Goal: Task Accomplishment & Management: Manage account settings

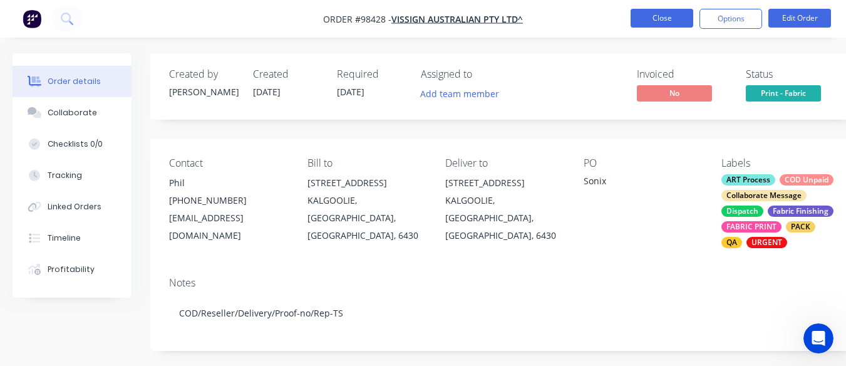
click at [655, 20] on button "Close" at bounding box center [661, 18] width 63 height 19
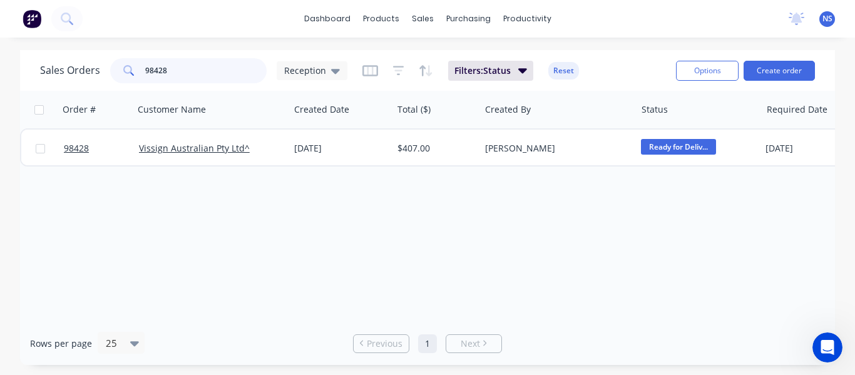
click at [180, 67] on input "98428" at bounding box center [206, 70] width 122 height 25
type input "9"
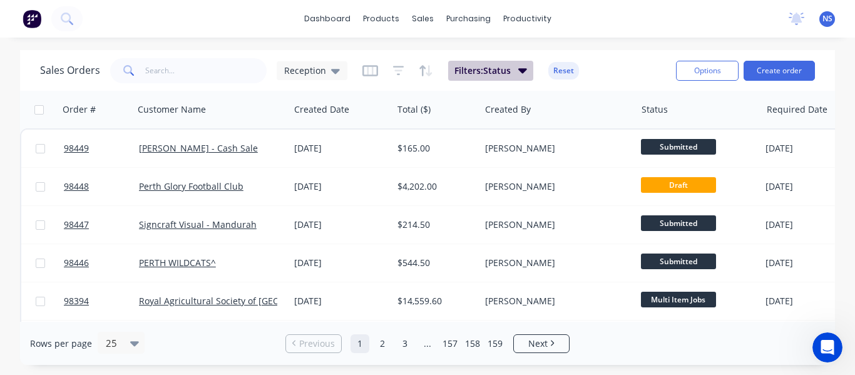
click at [518, 69] on icon "button" at bounding box center [522, 70] width 9 height 5
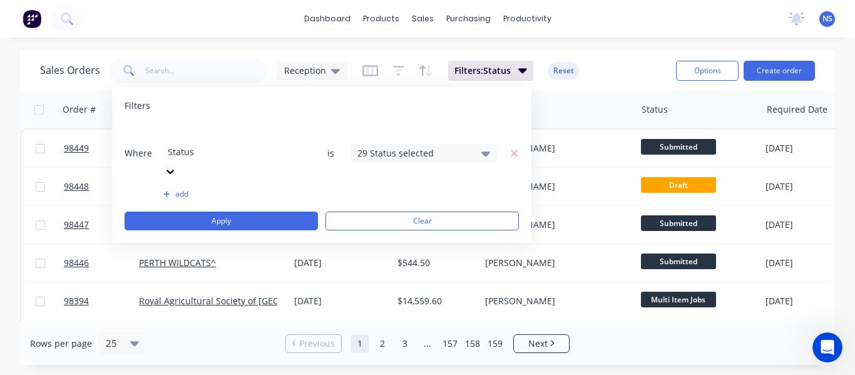
click at [479, 144] on div "29 Status selected" at bounding box center [423, 153] width 147 height 19
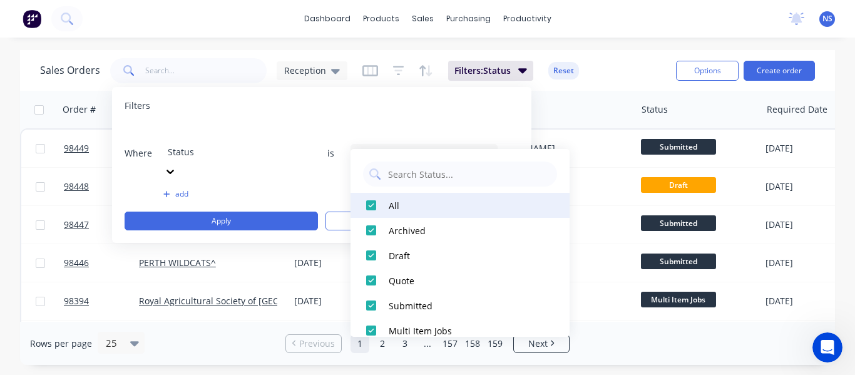
click at [372, 202] on div at bounding box center [371, 205] width 25 height 25
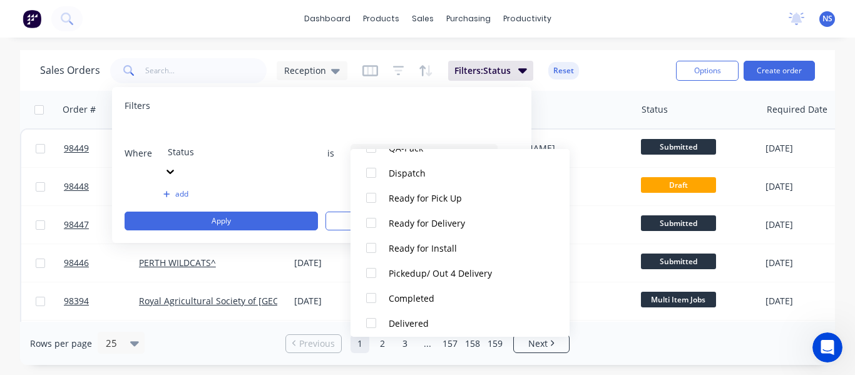
scroll to position [592, 0]
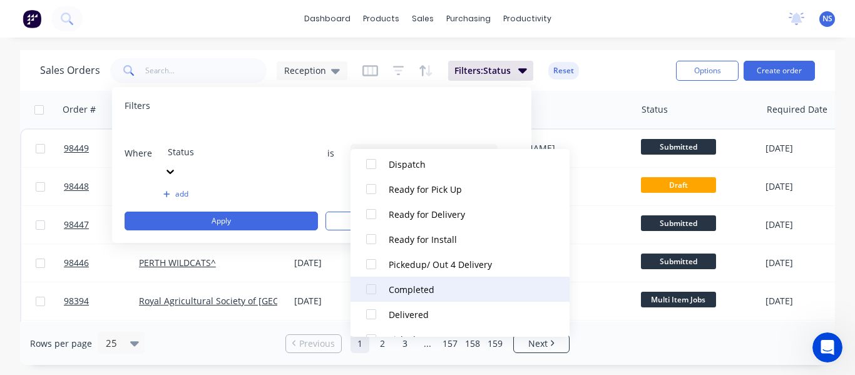
click at [369, 295] on div at bounding box center [371, 289] width 25 height 25
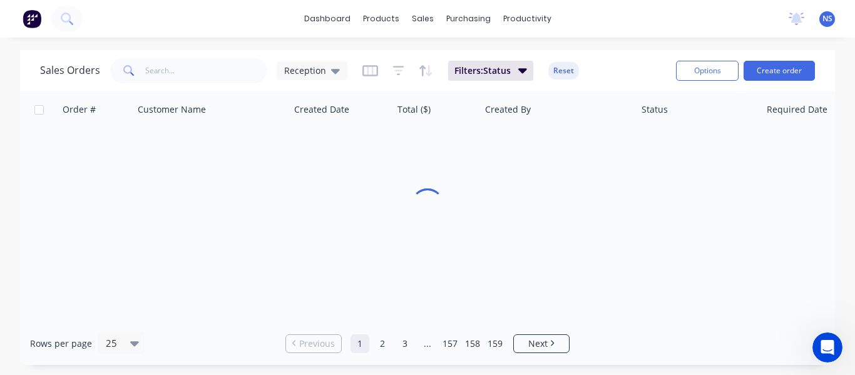
click at [594, 64] on div "Sales Orders Reception Filters: Status Reset" at bounding box center [353, 70] width 626 height 31
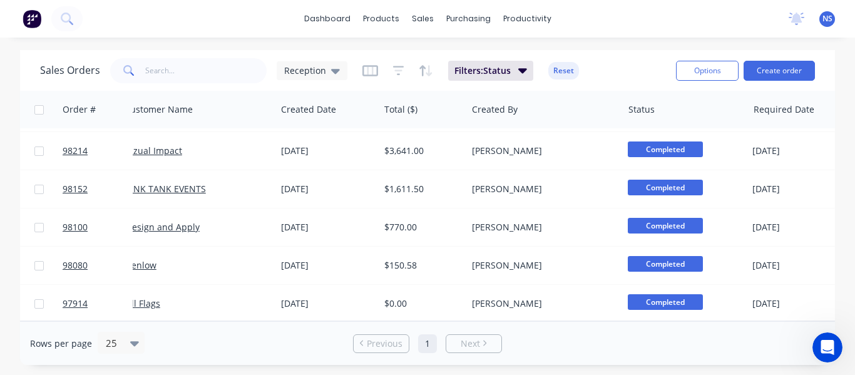
scroll to position [691, 14]
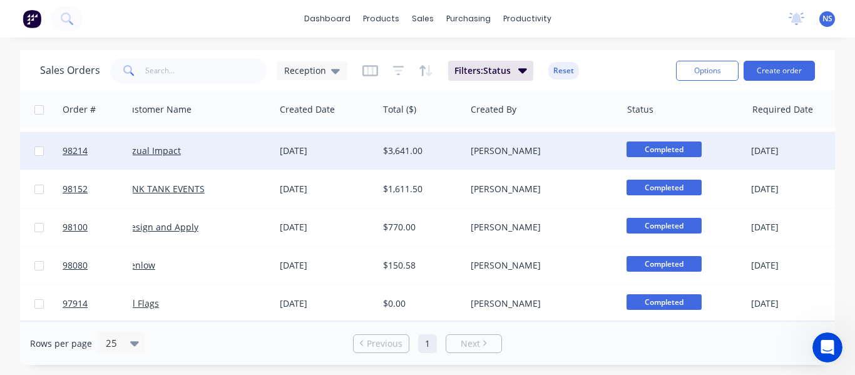
click at [561, 145] on div "[PERSON_NAME]" at bounding box center [540, 151] width 138 height 13
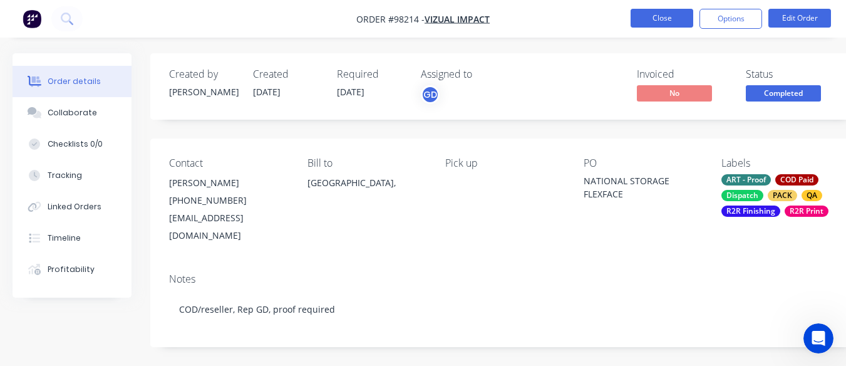
click at [663, 16] on button "Close" at bounding box center [661, 18] width 63 height 19
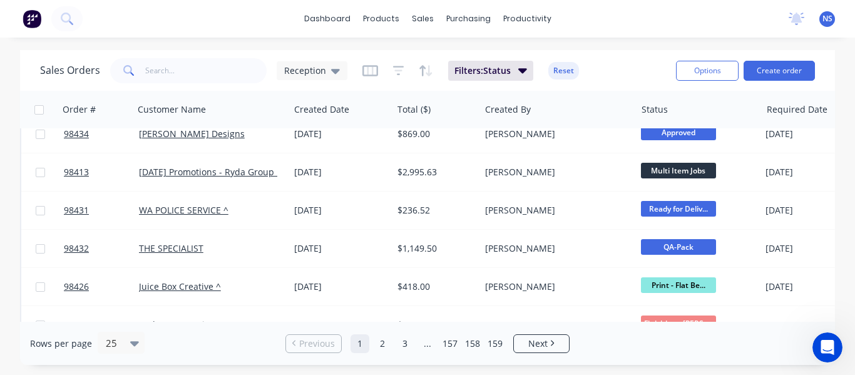
scroll to position [767, 0]
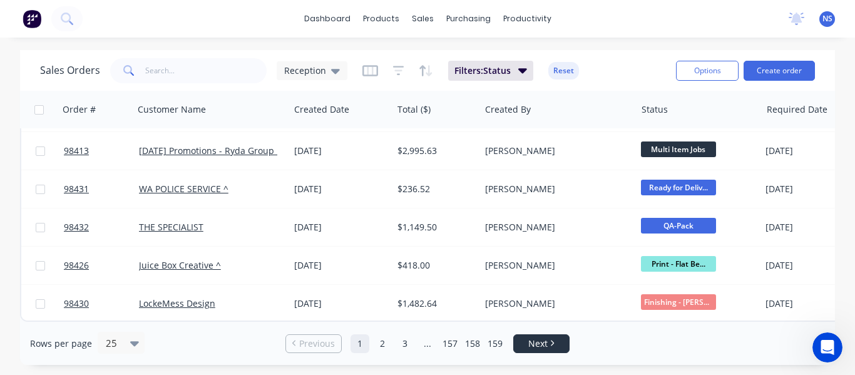
click at [548, 349] on span "Next" at bounding box center [537, 343] width 19 height 13
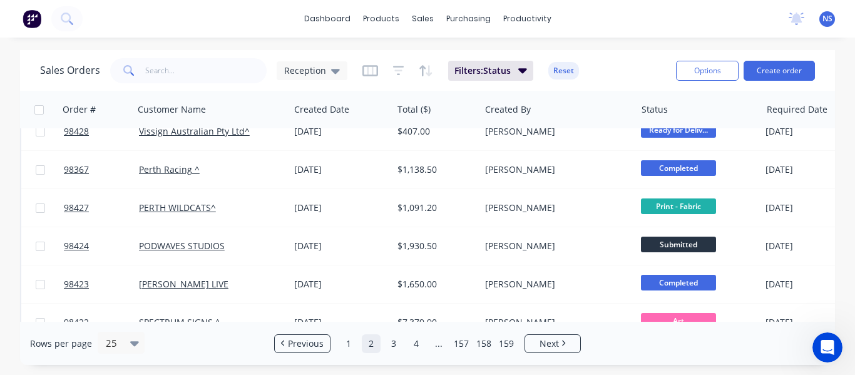
scroll to position [83, 0]
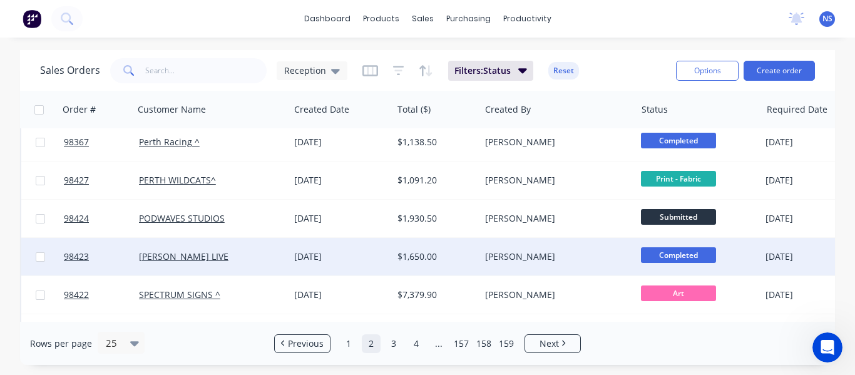
click at [591, 257] on div "[PERSON_NAME]" at bounding box center [554, 256] width 138 height 13
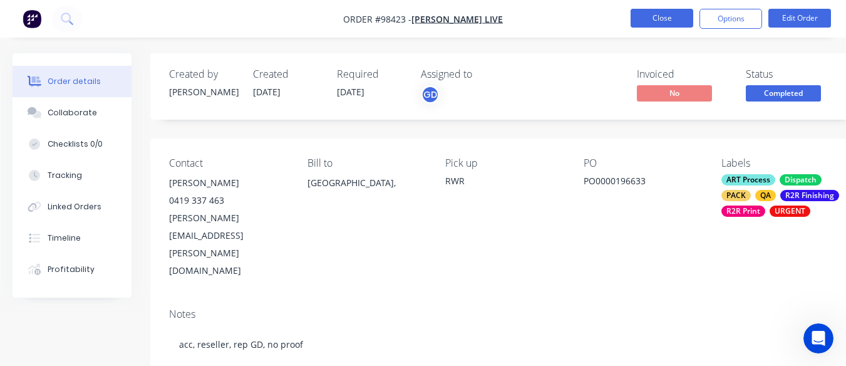
click at [650, 21] on button "Close" at bounding box center [661, 18] width 63 height 19
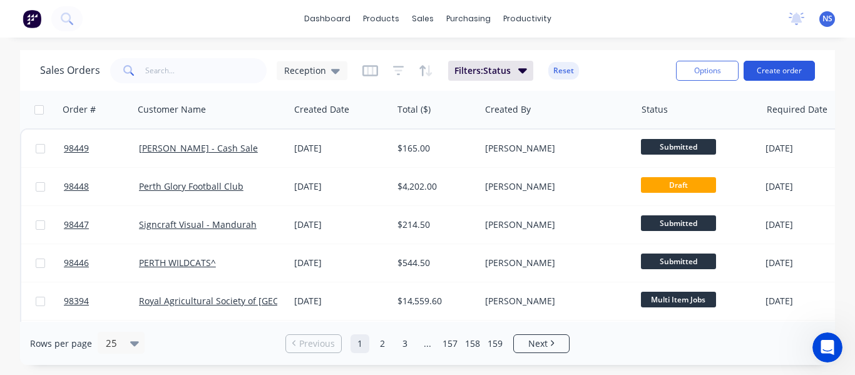
click at [773, 66] on button "Create order" at bounding box center [779, 71] width 71 height 20
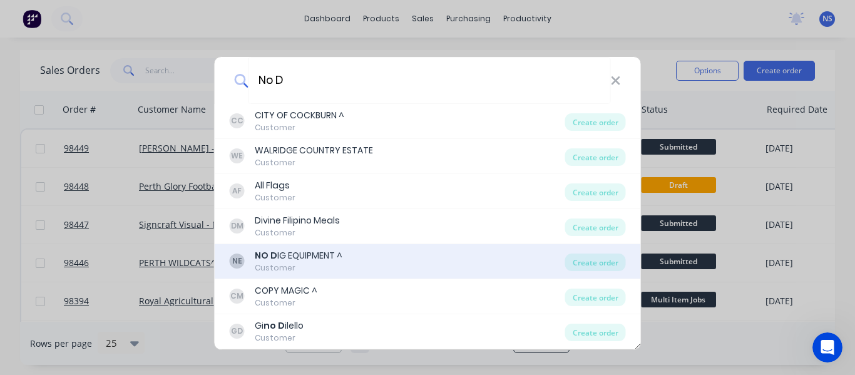
type input "No D"
click at [469, 262] on div "NE NO D IG EQUIPMENT ^ Customer" at bounding box center [397, 261] width 335 height 24
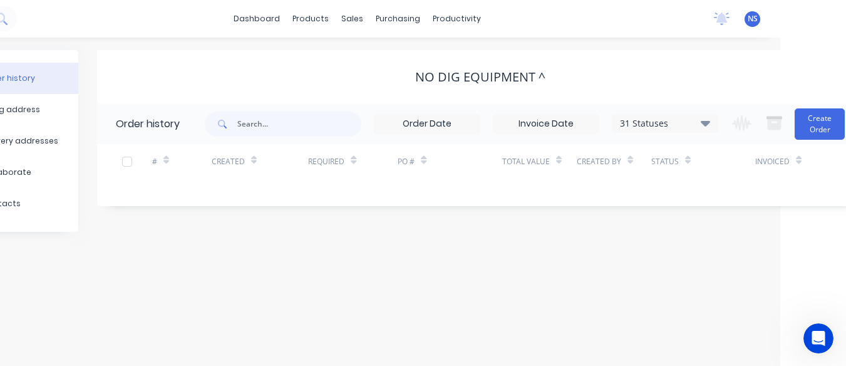
scroll to position [0, 68]
click at [812, 122] on button "Create Order" at bounding box center [817, 123] width 50 height 31
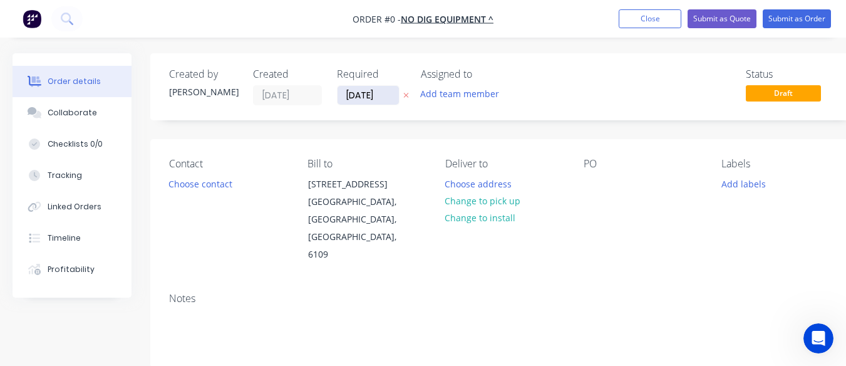
click at [356, 97] on input "[DATE]" at bounding box center [367, 95] width 61 height 19
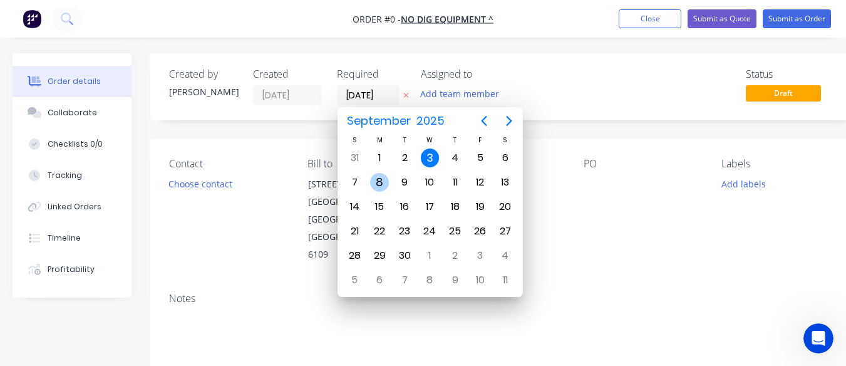
click at [380, 180] on div "8" at bounding box center [379, 182] width 19 height 19
type input "[DATE]"
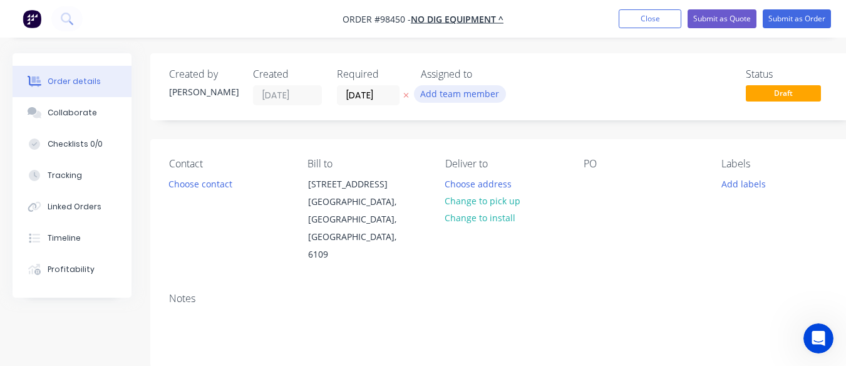
click at [443, 92] on button "Add team member" at bounding box center [460, 93] width 92 height 17
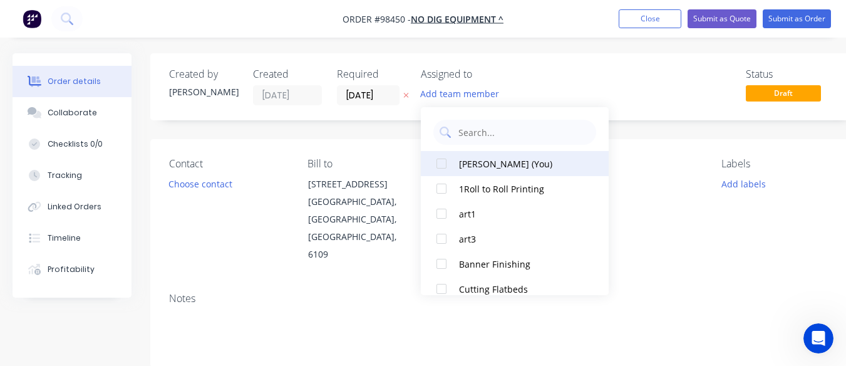
click at [488, 160] on div "[PERSON_NAME] (You)" at bounding box center [521, 163] width 125 height 13
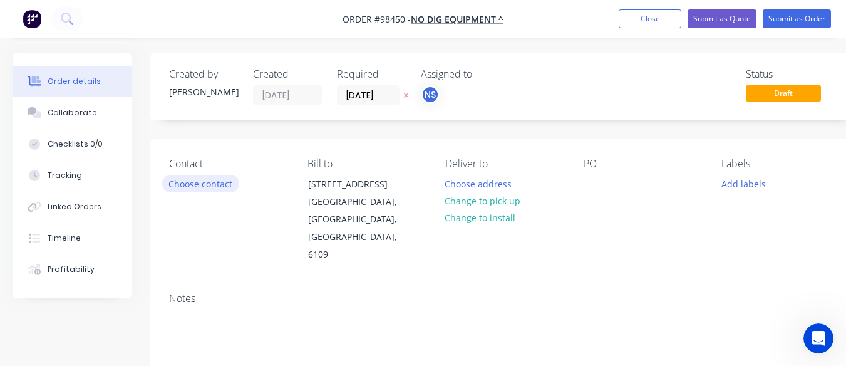
click at [201, 182] on button "Choose contact" at bounding box center [200, 183] width 77 height 17
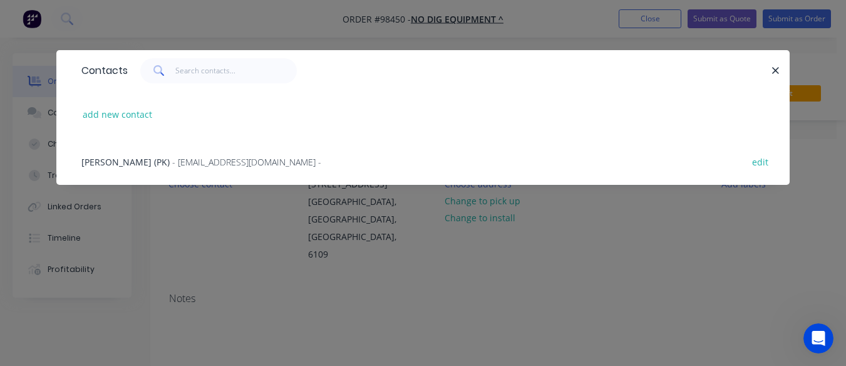
click at [200, 158] on span "- [EMAIL_ADDRESS][DOMAIN_NAME] -" at bounding box center [246, 162] width 149 height 12
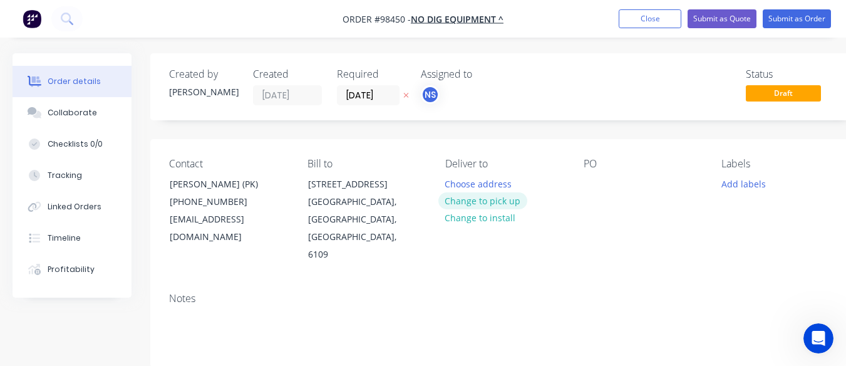
click at [493, 195] on button "Change to pick up" at bounding box center [482, 200] width 89 height 17
click at [465, 183] on div at bounding box center [455, 184] width 20 height 18
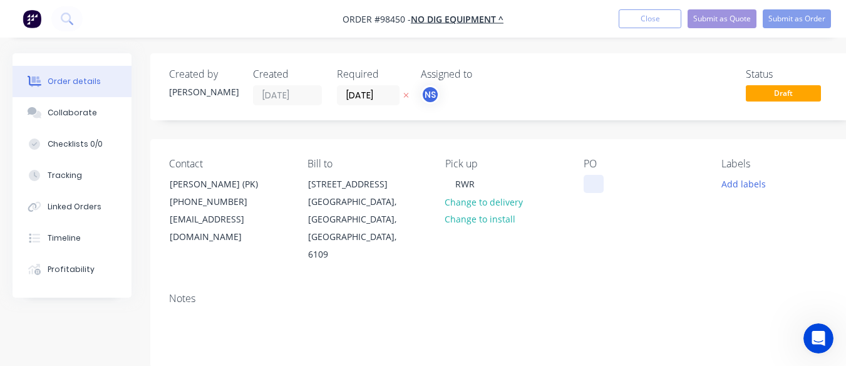
click at [590, 182] on div at bounding box center [593, 184] width 20 height 18
click at [734, 188] on button "Add labels" at bounding box center [743, 183] width 58 height 17
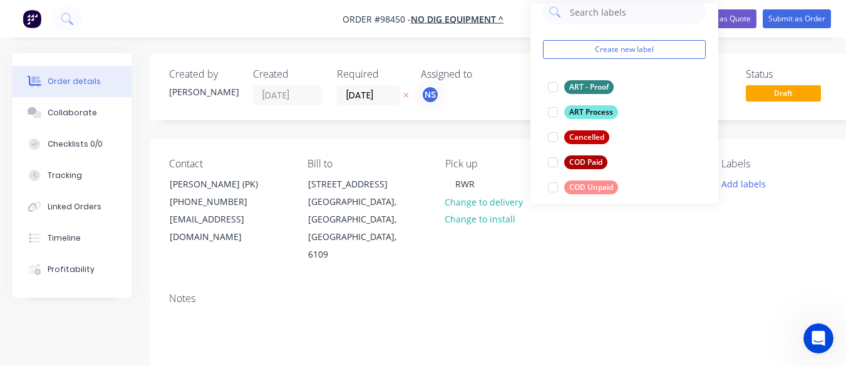
scroll to position [25, 0]
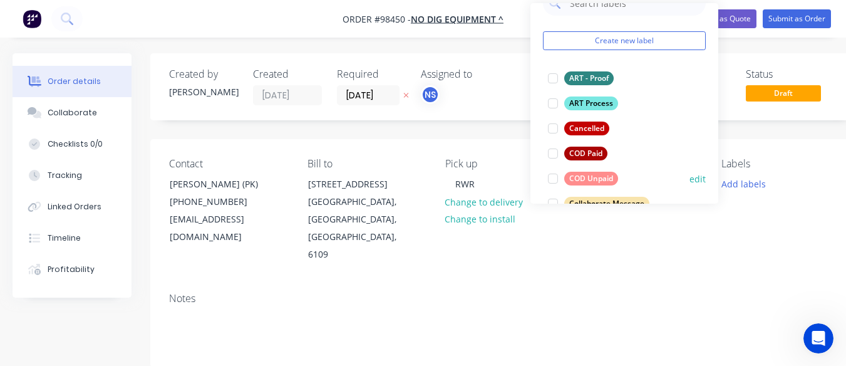
click at [553, 180] on div at bounding box center [552, 178] width 25 height 25
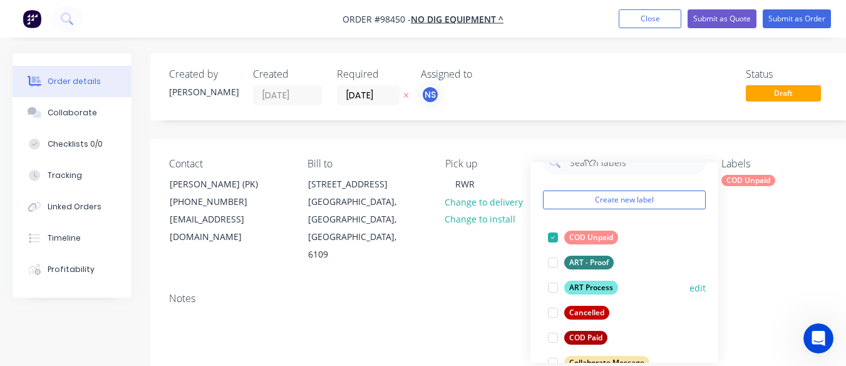
click at [553, 284] on div at bounding box center [552, 287] width 25 height 25
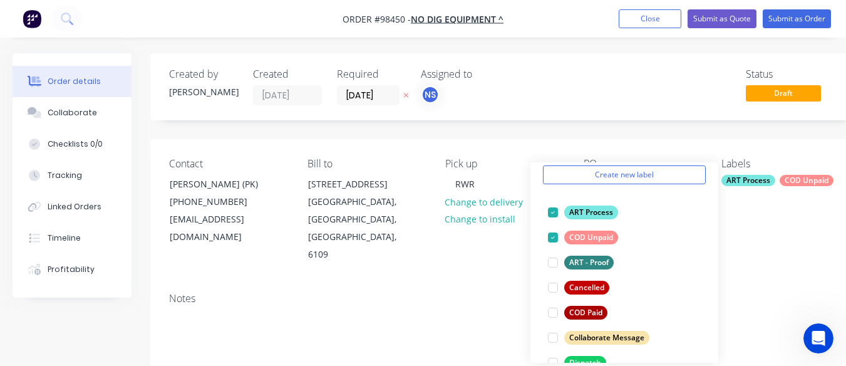
scroll to position [75, 0]
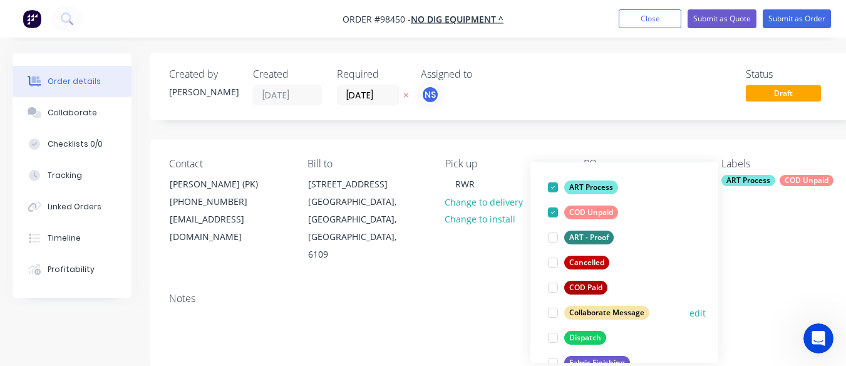
click at [555, 312] on div at bounding box center [552, 312] width 25 height 25
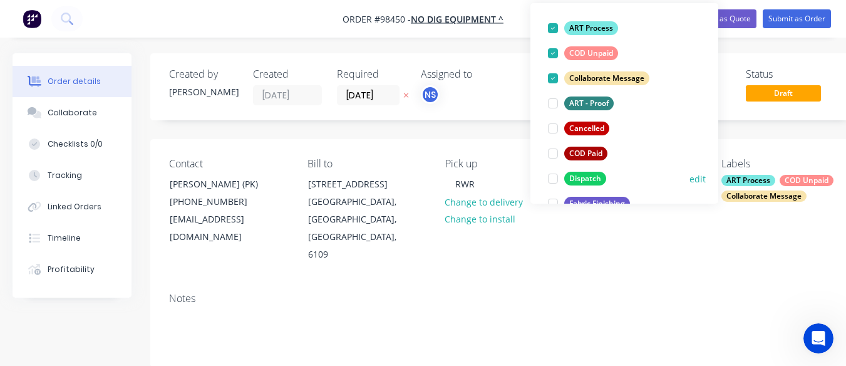
click at [551, 178] on div at bounding box center [552, 178] width 25 height 25
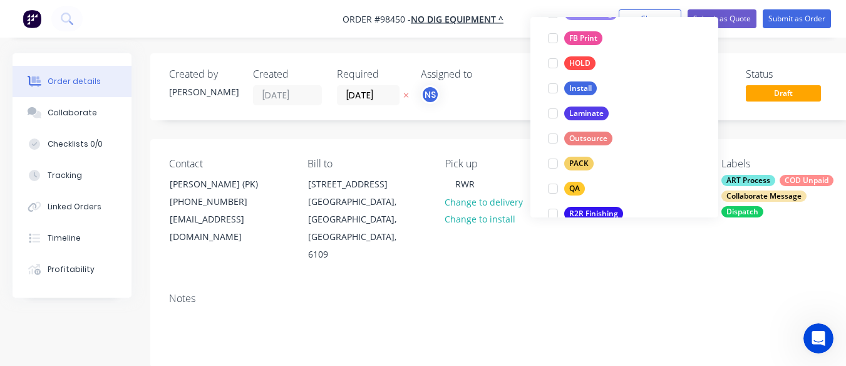
scroll to position [376, 0]
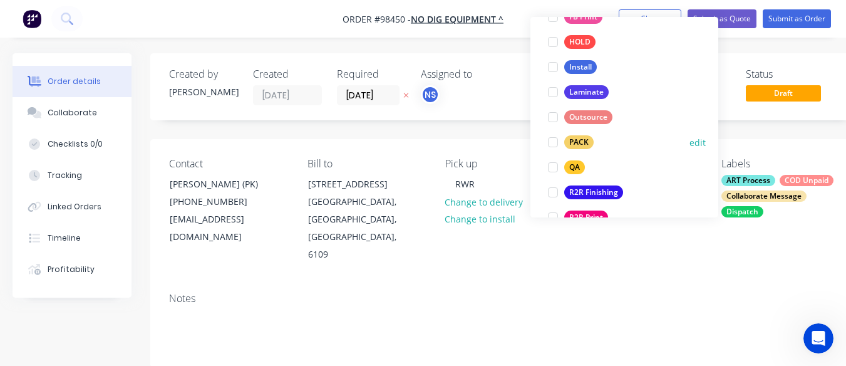
click at [551, 141] on div at bounding box center [552, 142] width 25 height 25
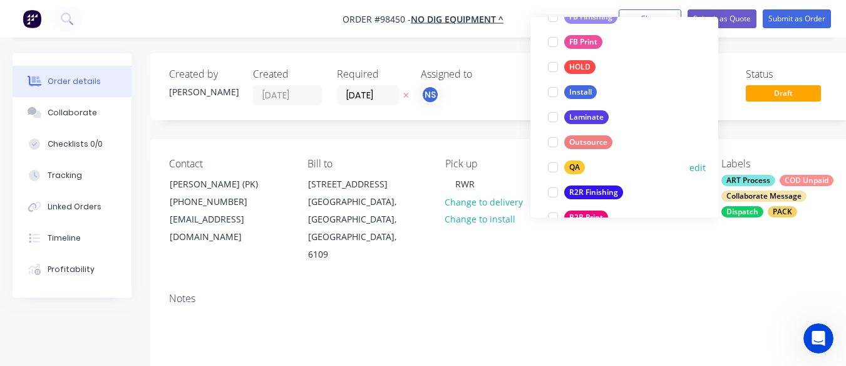
click at [552, 168] on div at bounding box center [552, 167] width 25 height 25
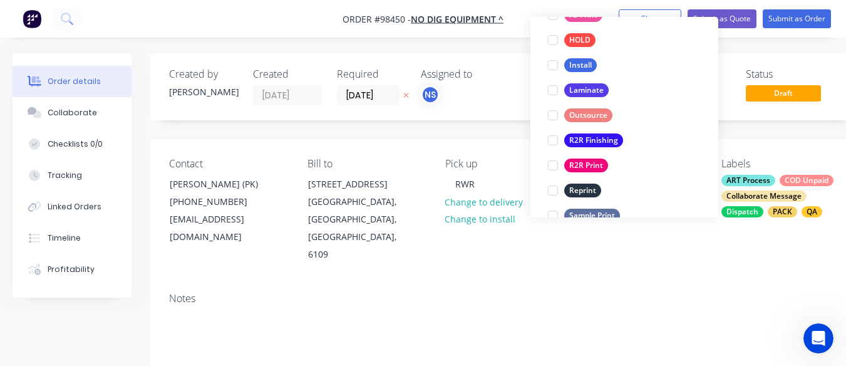
scroll to position [431, 0]
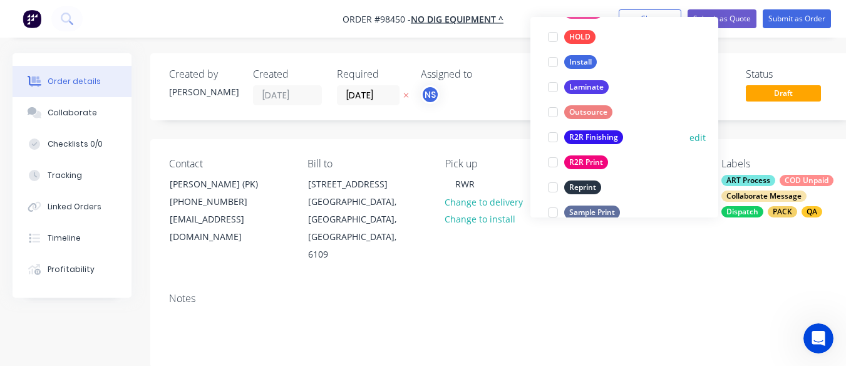
click at [549, 138] on div at bounding box center [552, 137] width 25 height 25
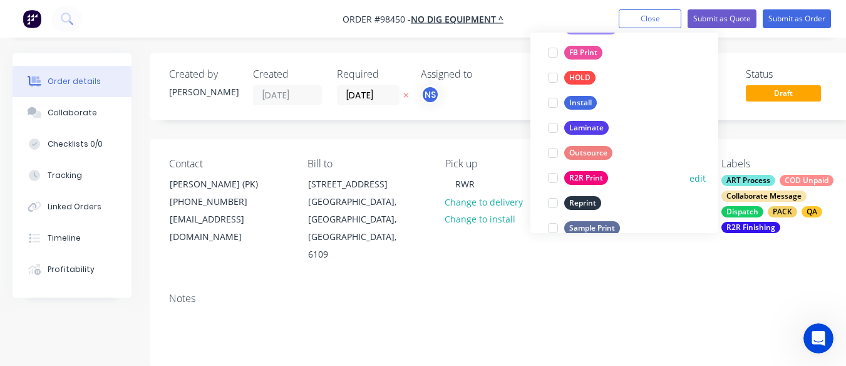
click at [551, 178] on div at bounding box center [552, 177] width 25 height 25
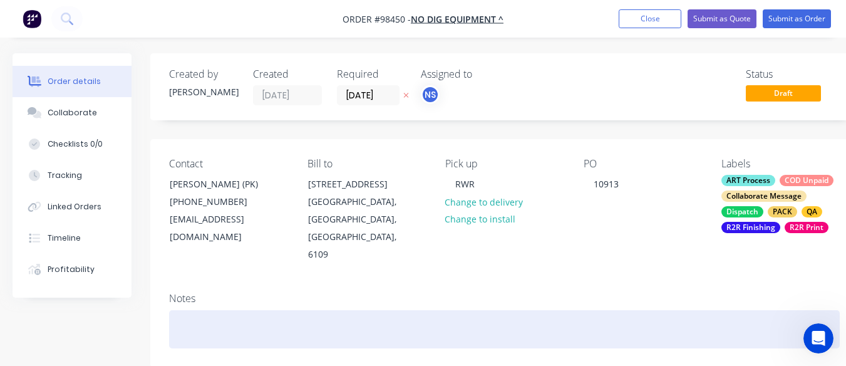
click at [237, 315] on div at bounding box center [504, 329] width 670 height 38
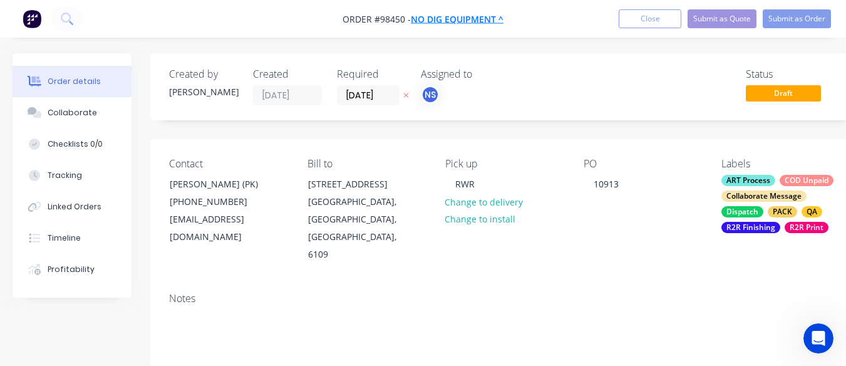
click at [434, 21] on span "NO DIG EQUIPMENT ^" at bounding box center [457, 19] width 93 height 12
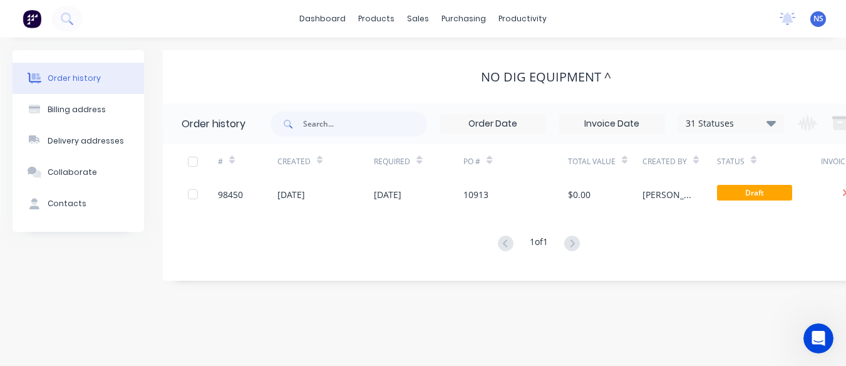
click at [79, 85] on button "Order history" at bounding box center [78, 78] width 131 height 31
click at [744, 121] on div "31 Statuses" at bounding box center [730, 123] width 105 height 14
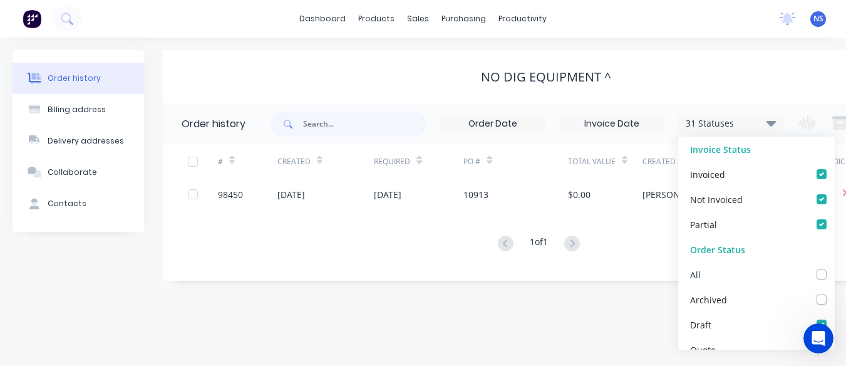
click at [834, 267] on label at bounding box center [834, 267] width 0 height 0
click at [834, 270] on input "checkbox" at bounding box center [839, 273] width 10 height 12
checkbox input "true"
click at [738, 66] on div "NO DIG EQUIPMENT ^" at bounding box center [546, 76] width 766 height 53
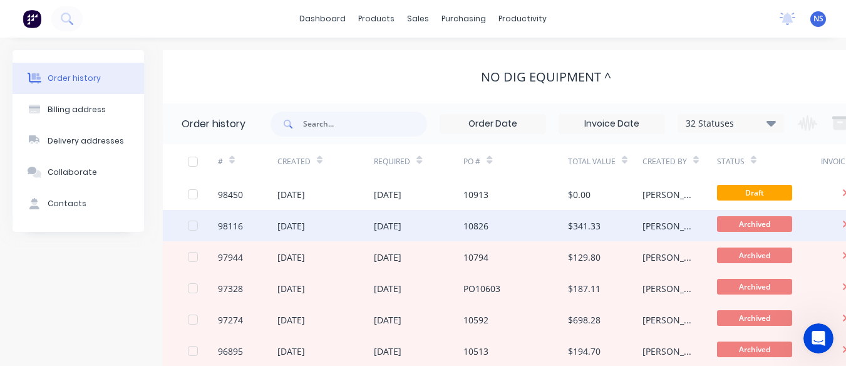
click at [535, 228] on div "10826" at bounding box center [515, 225] width 105 height 31
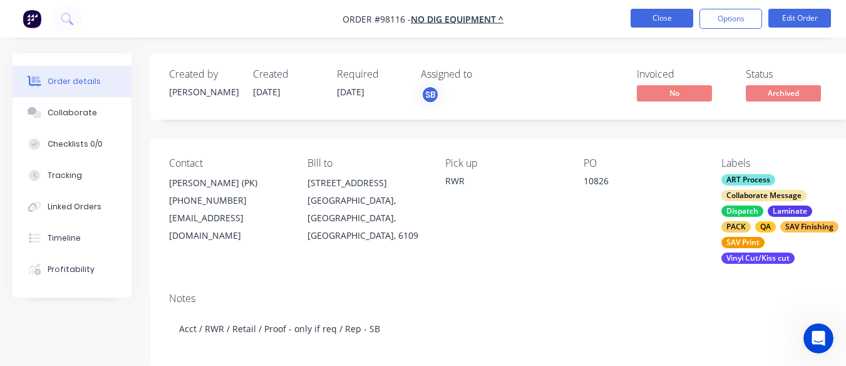
click at [657, 16] on button "Close" at bounding box center [661, 18] width 63 height 19
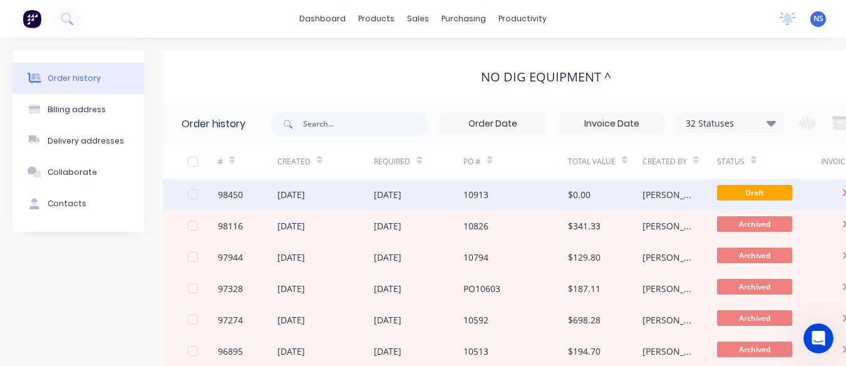
click at [611, 190] on div "$0.00" at bounding box center [605, 193] width 74 height 31
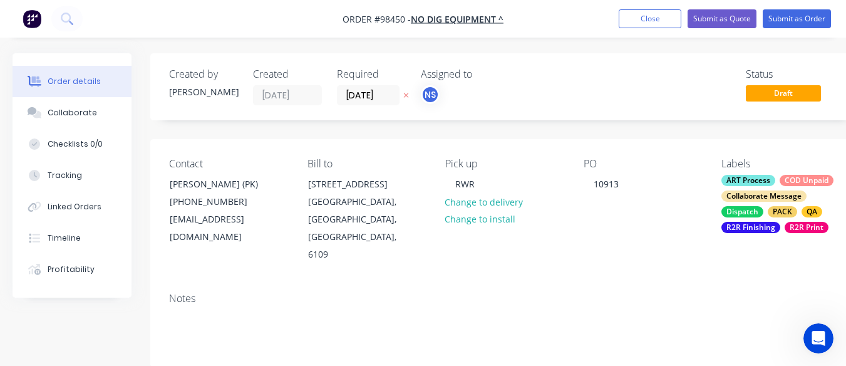
click at [777, 182] on div "ART Process COD Unpaid Collaborate Message Dispatch PACK QA R2R Finishing R2R P…" at bounding box center [780, 204] width 118 height 58
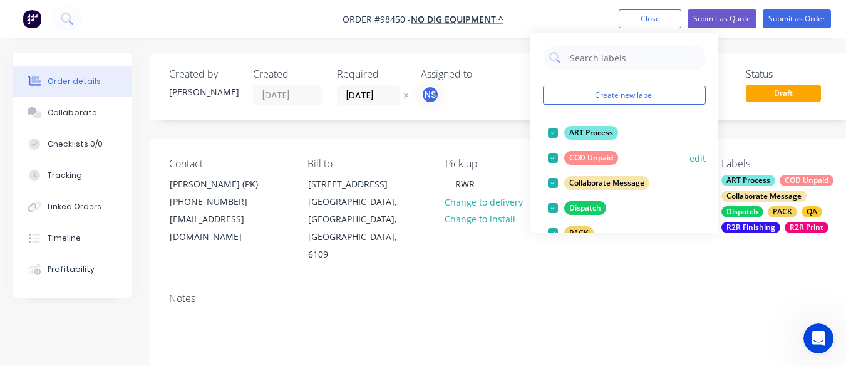
click at [553, 156] on div at bounding box center [552, 157] width 25 height 25
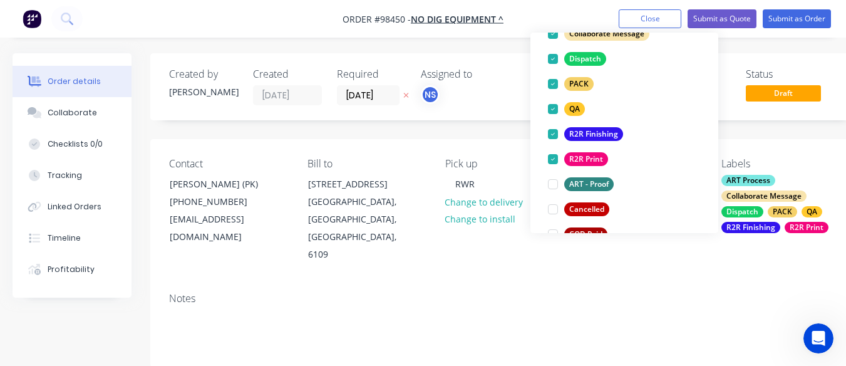
scroll to position [127, 0]
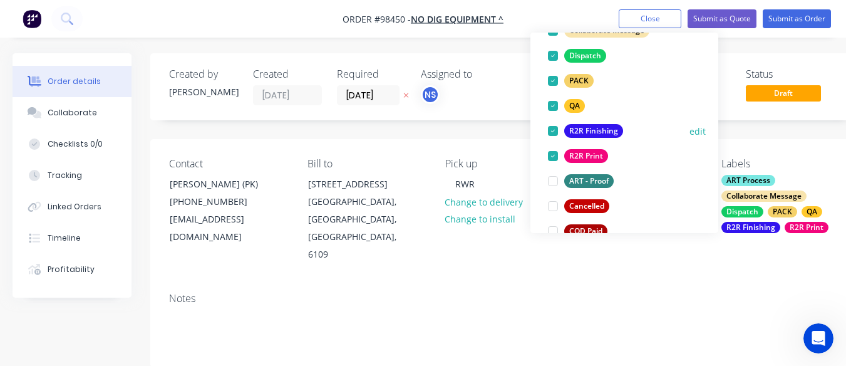
click at [554, 131] on div at bounding box center [552, 130] width 25 height 25
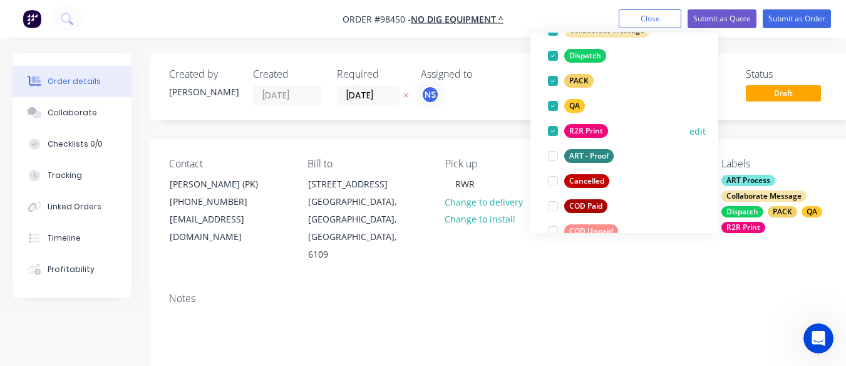
click at [551, 132] on div at bounding box center [552, 130] width 25 height 25
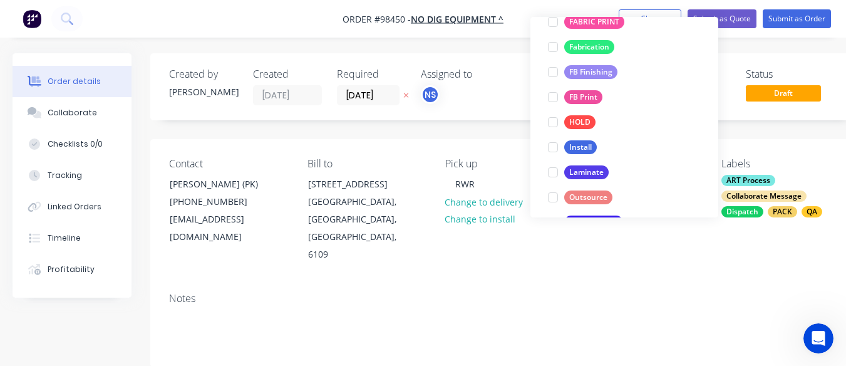
scroll to position [352, 0]
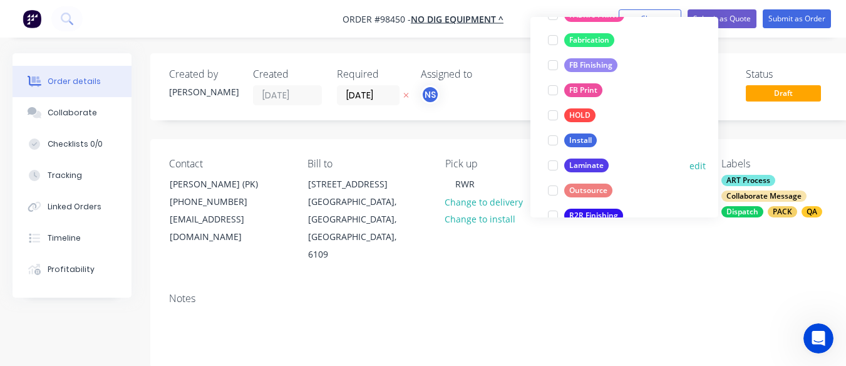
click at [553, 165] on div at bounding box center [552, 165] width 25 height 25
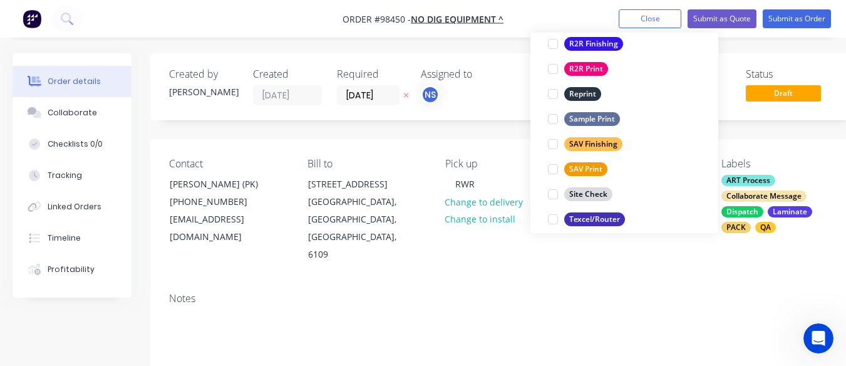
scroll to position [544, 0]
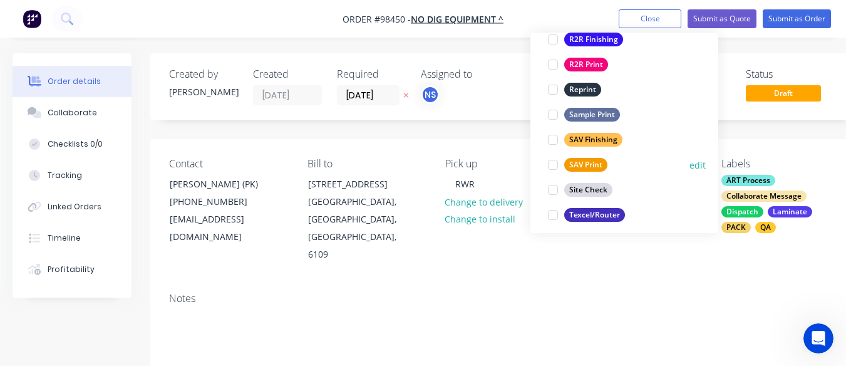
click at [555, 164] on div at bounding box center [552, 164] width 25 height 25
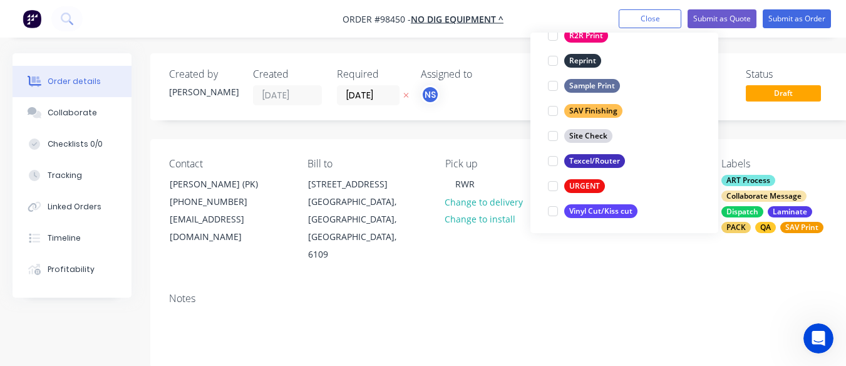
scroll to position [601, 0]
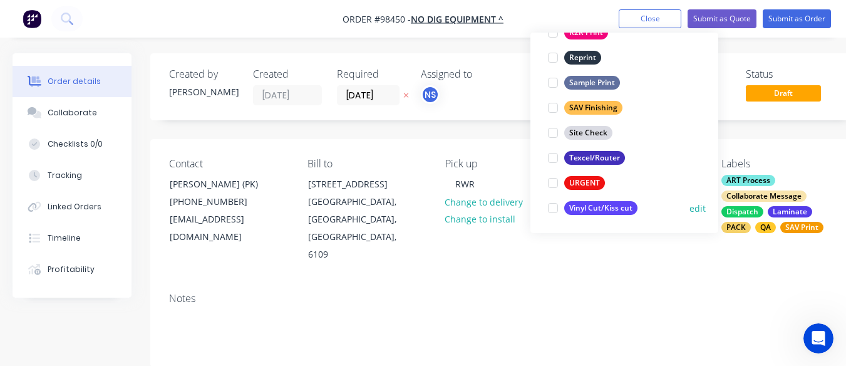
click at [553, 207] on div at bounding box center [552, 207] width 25 height 25
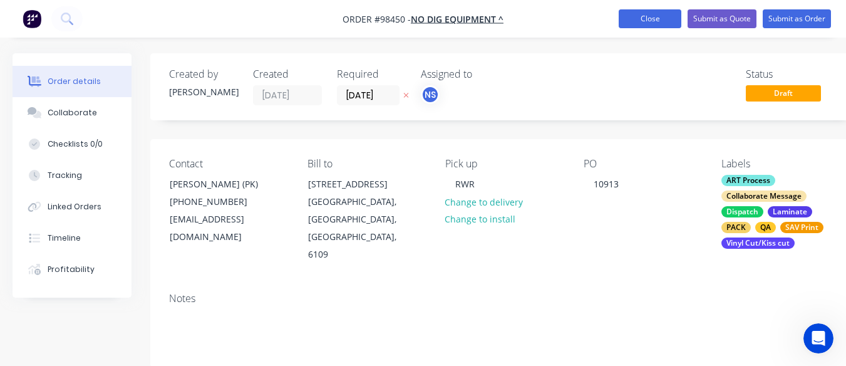
click at [632, 18] on button "Close" at bounding box center [649, 18] width 63 height 19
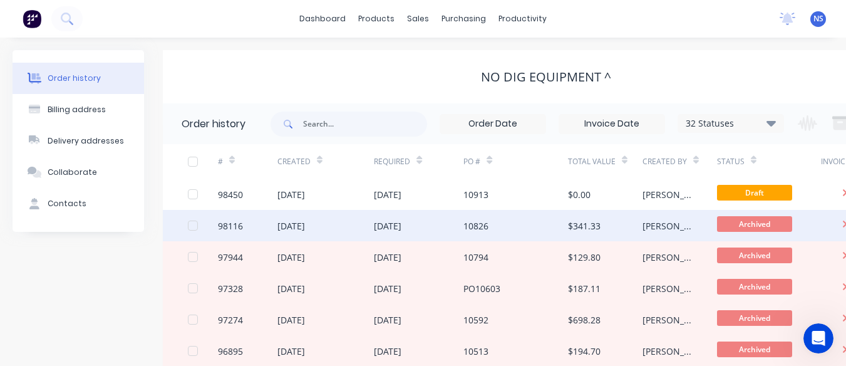
click at [508, 220] on div "10826" at bounding box center [515, 225] width 105 height 31
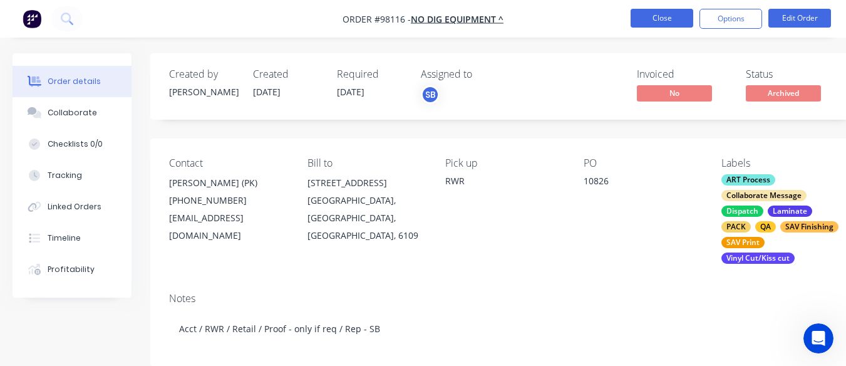
click at [659, 16] on button "Close" at bounding box center [661, 18] width 63 height 19
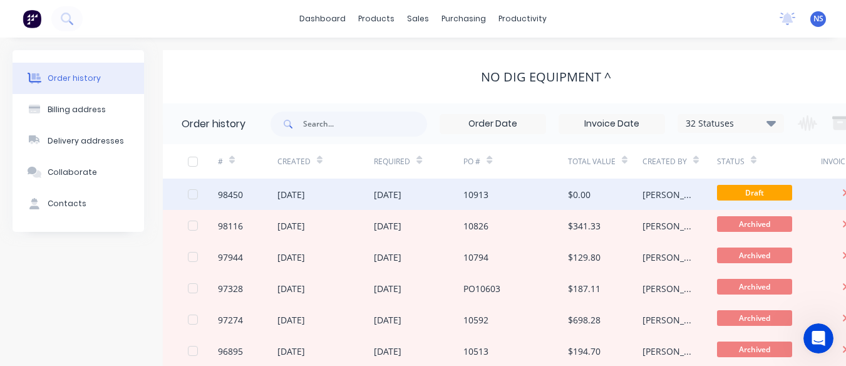
click at [627, 191] on div "$0.00" at bounding box center [605, 193] width 74 height 31
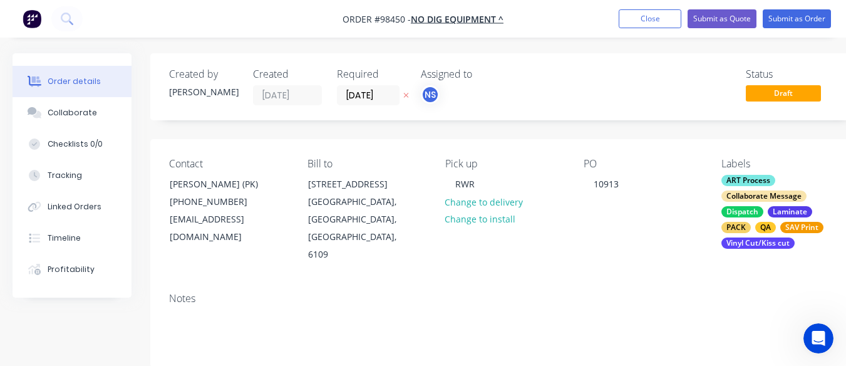
click at [769, 207] on div "Laminate" at bounding box center [789, 211] width 44 height 11
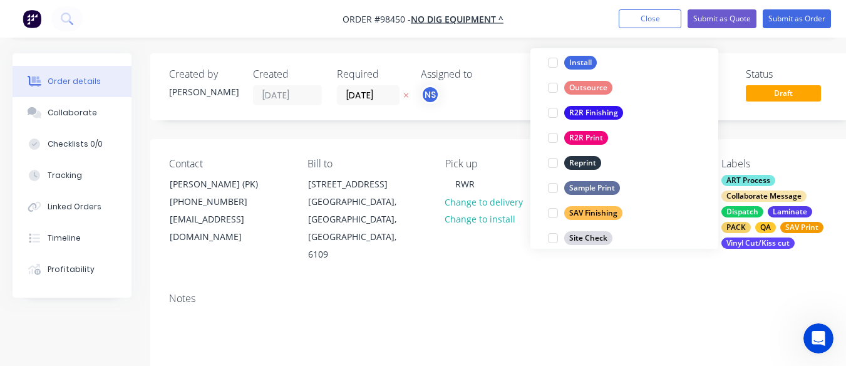
scroll to position [551, 0]
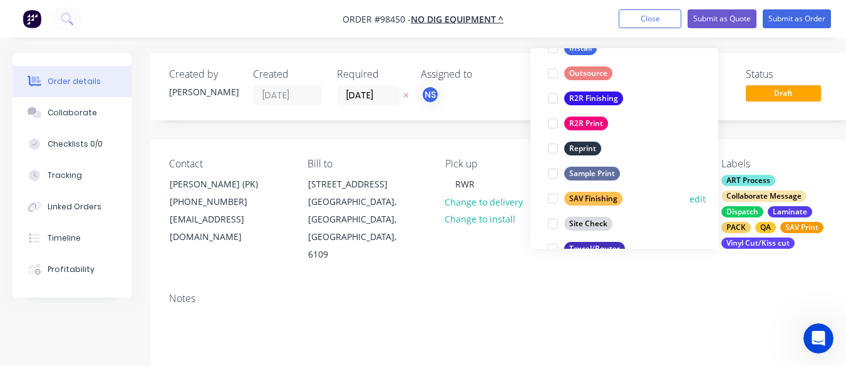
click at [556, 199] on div at bounding box center [552, 198] width 25 height 25
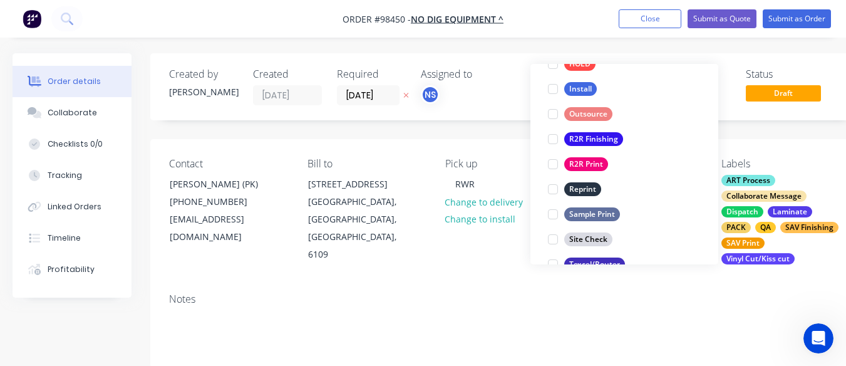
scroll to position [100, 0]
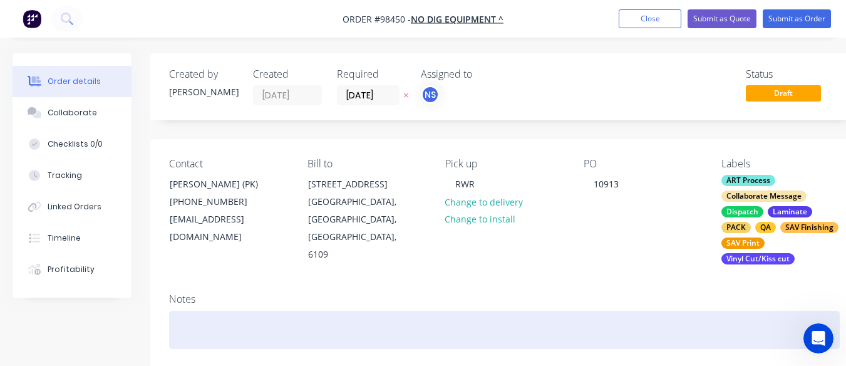
click at [238, 335] on div at bounding box center [504, 329] width 670 height 38
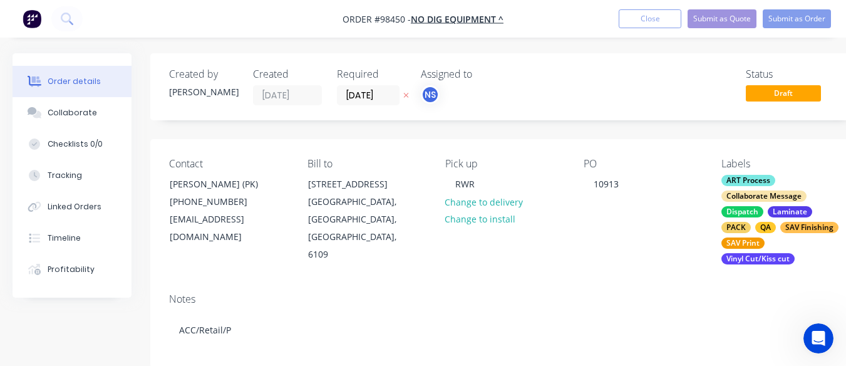
click at [650, 18] on button "Close" at bounding box center [649, 18] width 63 height 19
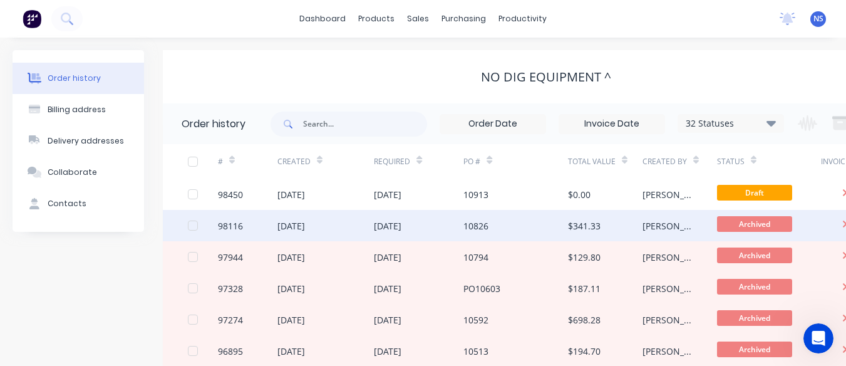
click at [609, 220] on div "$341.33" at bounding box center [605, 225] width 74 height 31
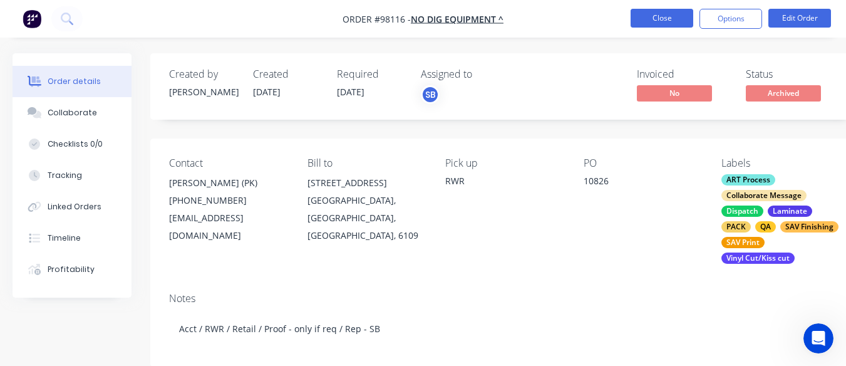
click at [662, 17] on button "Close" at bounding box center [661, 18] width 63 height 19
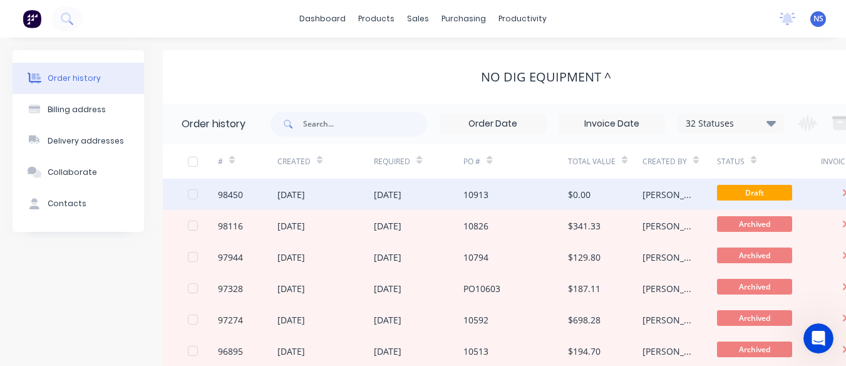
click at [624, 197] on div "$0.00" at bounding box center [605, 193] width 74 height 31
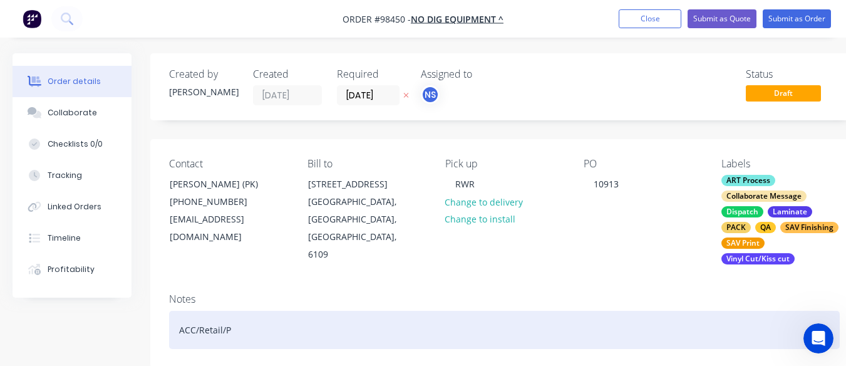
click at [233, 330] on div "ACC/Retail/P" at bounding box center [504, 329] width 670 height 38
click at [233, 330] on div "ACC/Retail/RWR/Proof-n" at bounding box center [504, 329] width 670 height 38
